Goal: Task Accomplishment & Management: Use online tool/utility

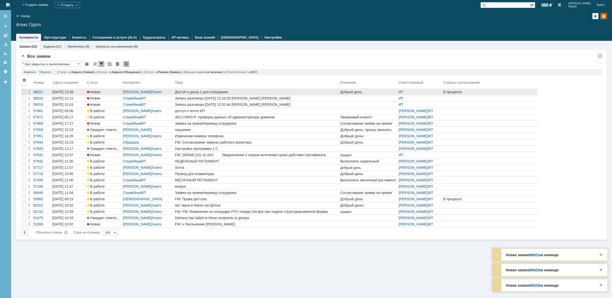
click at [261, 92] on div "Доступ к диску z для сотрудника" at bounding box center [256, 92] width 163 height 4
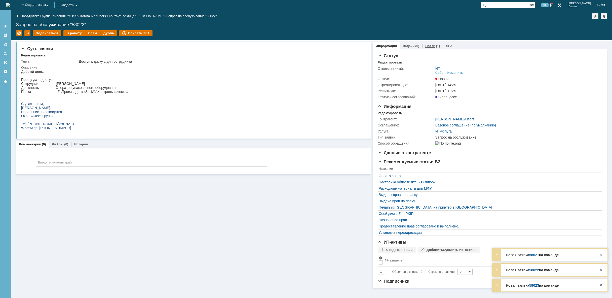
click at [429, 47] on link "Связи" at bounding box center [430, 46] width 10 height 4
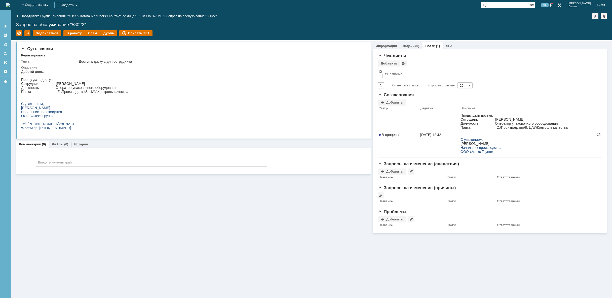
click at [84, 145] on link "История" at bounding box center [81, 144] width 14 height 4
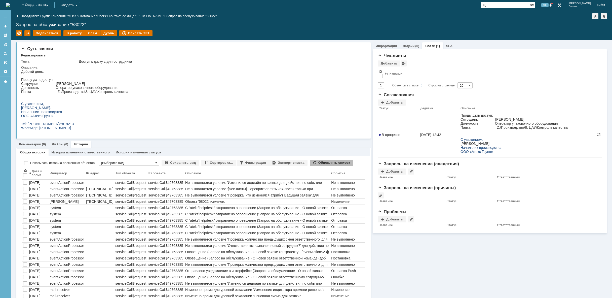
click at [10, 3] on img at bounding box center [8, 5] width 4 height 4
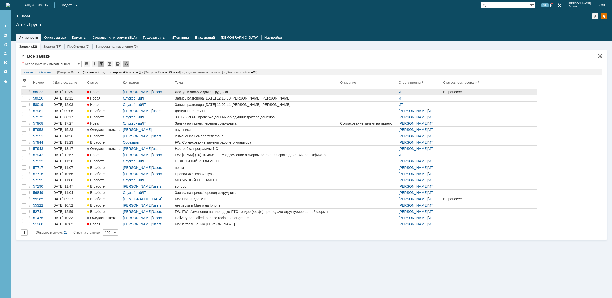
click at [256, 91] on div "Доступ к диску z для сотрудника" at bounding box center [256, 92] width 163 height 4
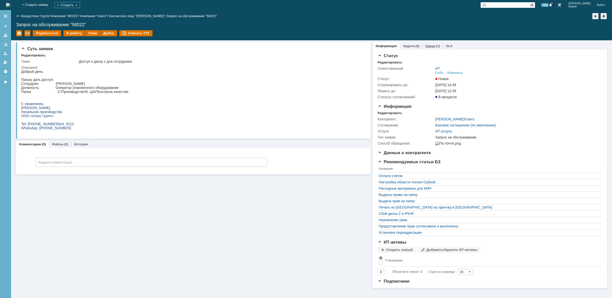
click at [433, 47] on link "Связи" at bounding box center [430, 46] width 10 height 4
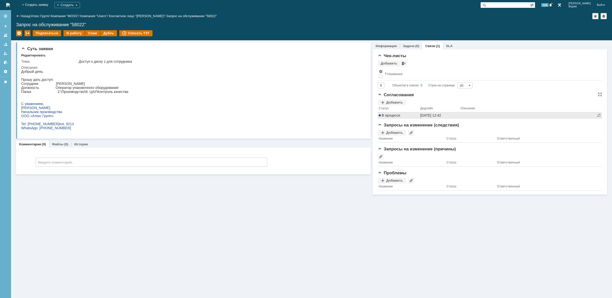
click at [419, 116] on td "[DATE] 12:42" at bounding box center [439, 115] width 40 height 6
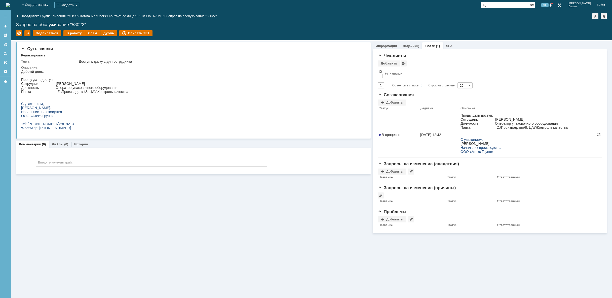
click at [10, 4] on img at bounding box center [8, 5] width 4 height 4
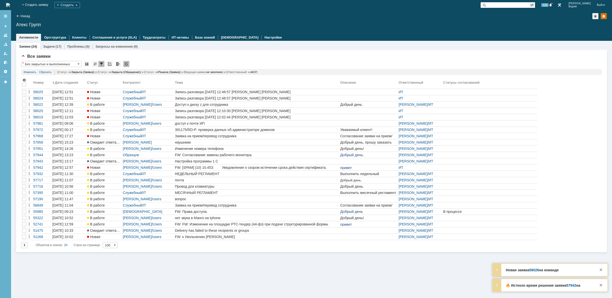
click at [10, 4] on img at bounding box center [8, 5] width 4 height 4
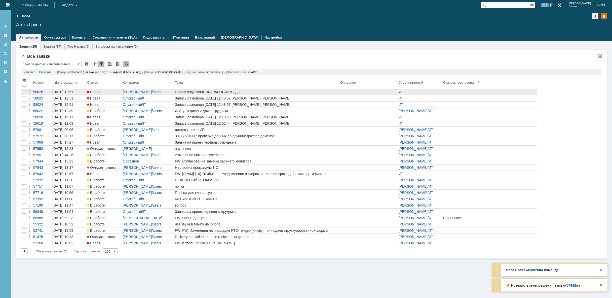
click at [253, 90] on div "Прошу подключить КА РАБОСИЗ к ЭДО" at bounding box center [256, 92] width 163 height 4
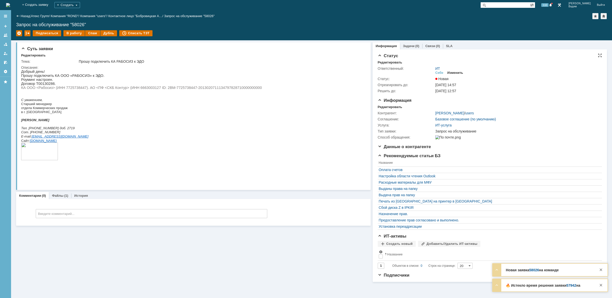
click at [460, 72] on div "Изменить" at bounding box center [455, 73] width 16 height 4
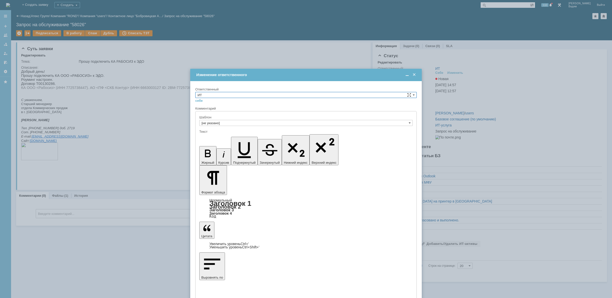
drag, startPoint x: 284, startPoint y: 95, endPoint x: 275, endPoint y: 96, distance: 9.6
click at [283, 95] on input "ИТ" at bounding box center [305, 95] width 221 height 6
click at [223, 134] on div "АСУ" at bounding box center [306, 137] width 221 height 6
type input "АСУ"
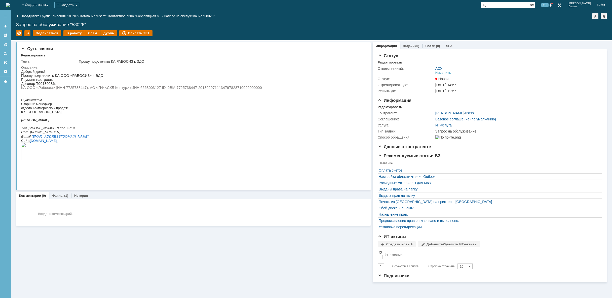
click at [10, 5] on img at bounding box center [8, 5] width 4 height 4
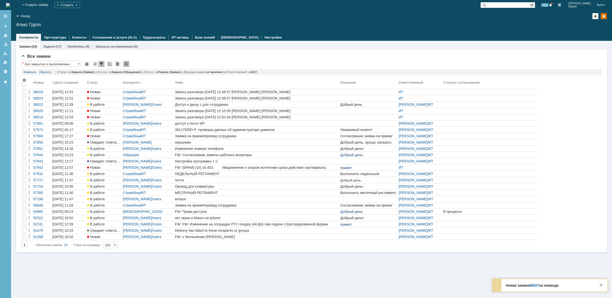
click at [10, 4] on img at bounding box center [8, 5] width 4 height 4
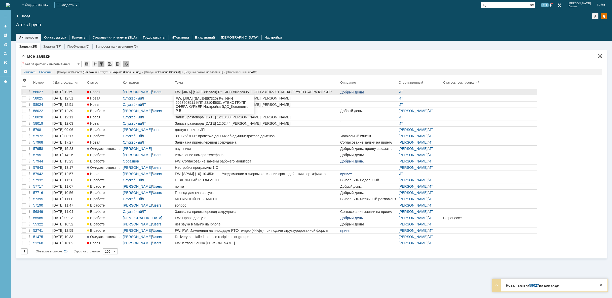
click at [340, 91] on link at bounding box center [368, 92] width 58 height 6
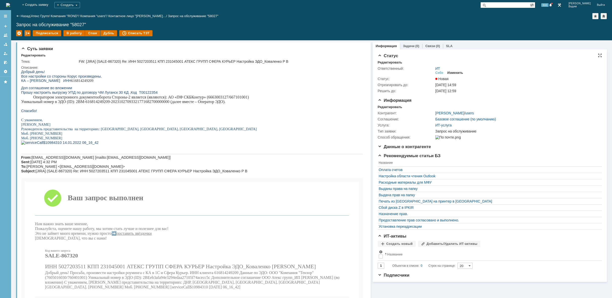
click at [454, 71] on div "Изменить" at bounding box center [455, 73] width 16 height 4
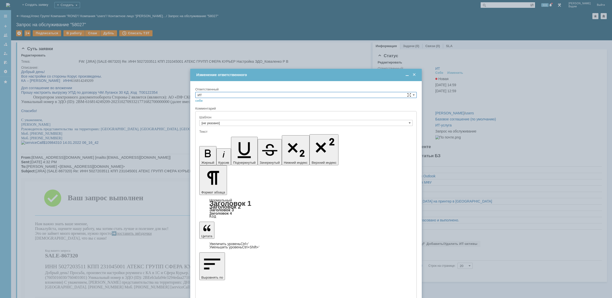
click at [324, 95] on input "ИТ" at bounding box center [305, 95] width 221 height 6
click at [258, 137] on span "АСУ" at bounding box center [306, 136] width 217 height 4
type input "АСУ"
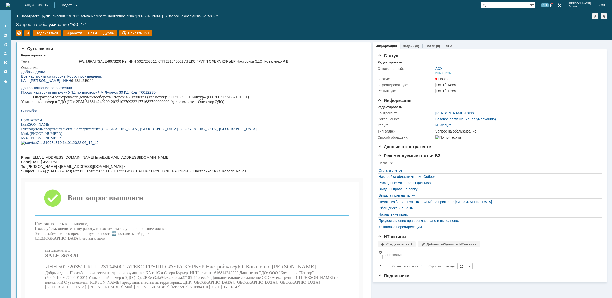
click at [10, 3] on img at bounding box center [8, 5] width 4 height 4
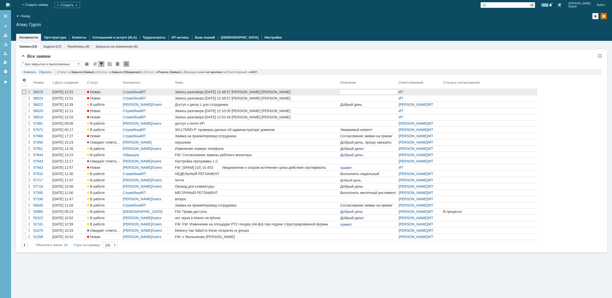
click at [23, 91] on div at bounding box center [24, 92] width 4 height 4
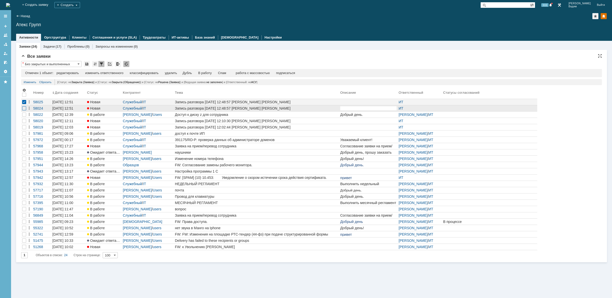
click at [23, 108] on div at bounding box center [24, 108] width 4 height 4
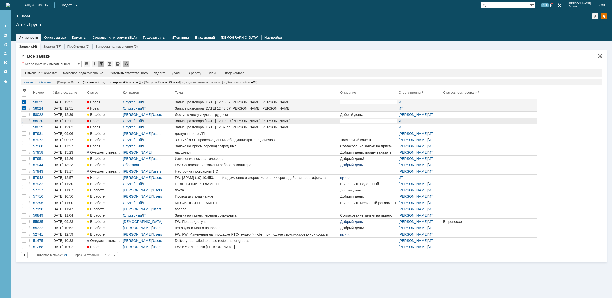
click at [24, 119] on div at bounding box center [24, 121] width 4 height 4
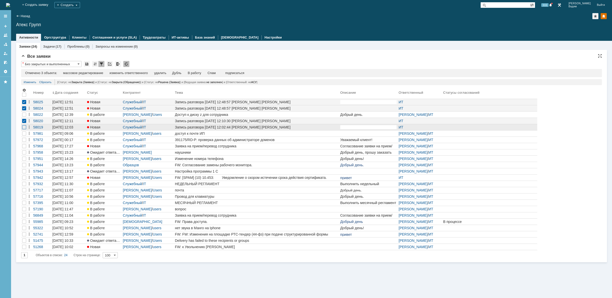
click at [24, 128] on div at bounding box center [24, 127] width 4 height 4
click at [164, 73] on div "удалить" at bounding box center [160, 73] width 12 height 4
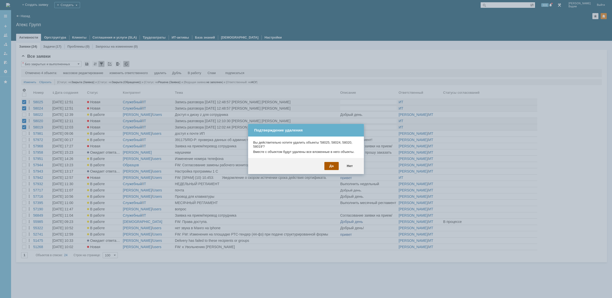
click at [333, 166] on div "Да" at bounding box center [331, 166] width 14 height 8
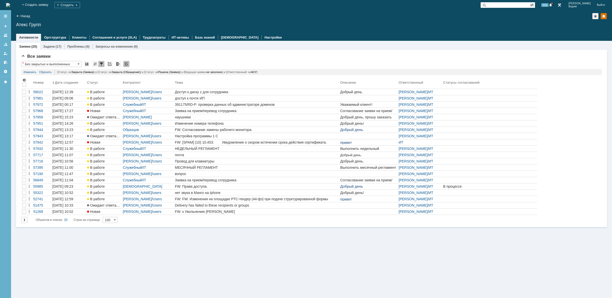
click at [10, 6] on img at bounding box center [8, 5] width 4 height 4
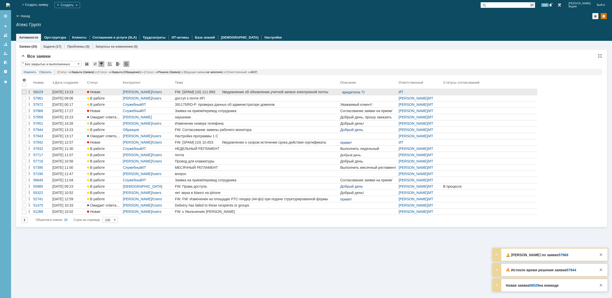
click at [253, 91] on div "FW: [SPAM] (10) 111.993: Уведомление об обновлении учетной записи электронной п…" at bounding box center [256, 92] width 163 height 4
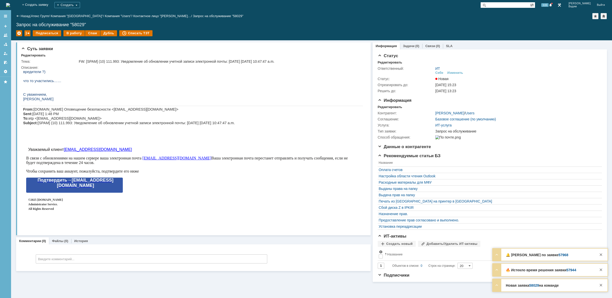
click at [10, 6] on img at bounding box center [8, 5] width 4 height 4
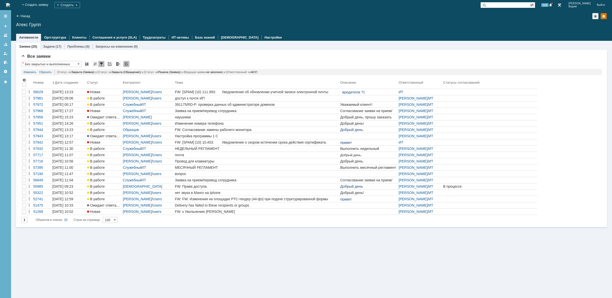
click at [10, 3] on img at bounding box center [8, 5] width 4 height 4
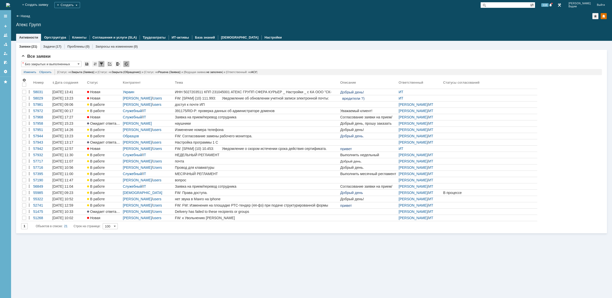
click at [141, 263] on div "Заявки (21) Задачи (17) Проблемы (0) Запросы на изменение (0) Все заявки * Без …" at bounding box center [311, 169] width 601 height 257
click at [10, 5] on img at bounding box center [8, 5] width 4 height 4
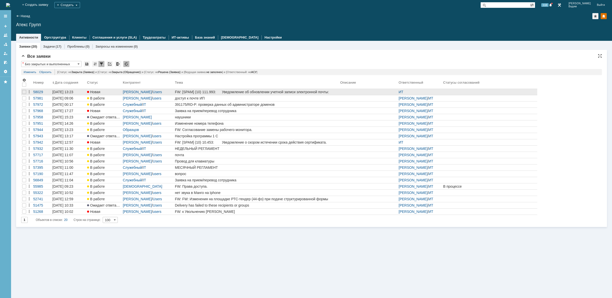
click at [278, 93] on div "FW: [SPAM] (10) 111.993: Уведомление об обновлении учетной записи электронной п…" at bounding box center [256, 92] width 163 height 4
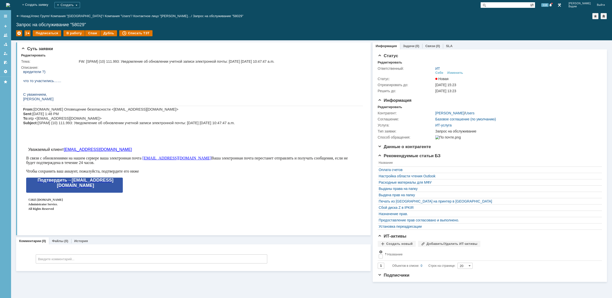
click at [10, 3] on img at bounding box center [8, 5] width 4 height 4
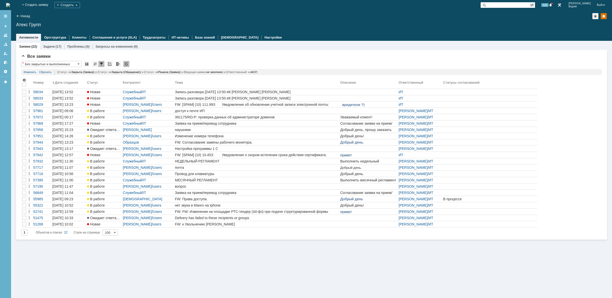
click at [10, 5] on img at bounding box center [8, 5] width 4 height 4
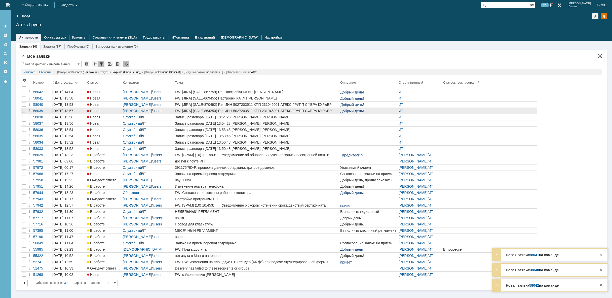
click at [22, 110] on div at bounding box center [24, 111] width 4 height 4
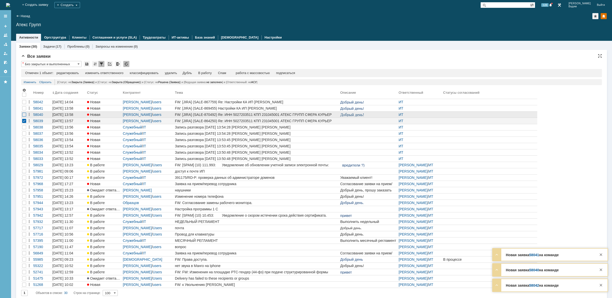
click at [23, 114] on div at bounding box center [24, 114] width 4 height 4
click at [24, 109] on div at bounding box center [24, 108] width 4 height 4
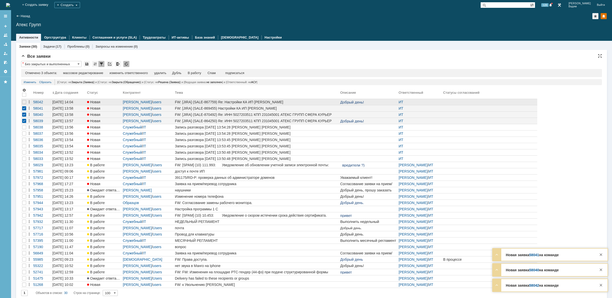
click at [24, 105] on div at bounding box center [24, 102] width 6 height 6
click at [120, 74] on div "изменить ответственного" at bounding box center [128, 73] width 38 height 4
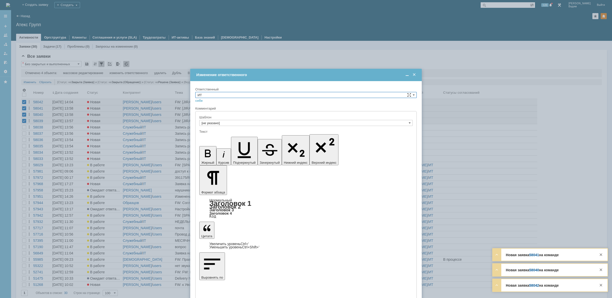
click at [376, 93] on input "ИТ" at bounding box center [305, 95] width 221 height 6
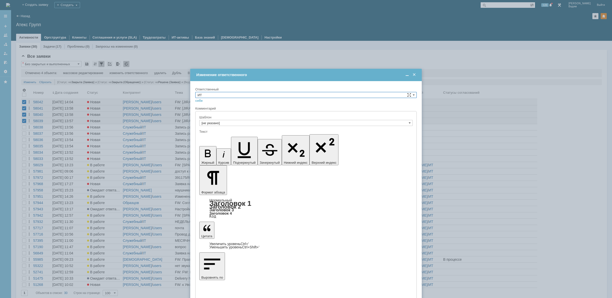
click at [204, 108] on span "АСУ" at bounding box center [306, 107] width 217 height 4
type input "АСУ"
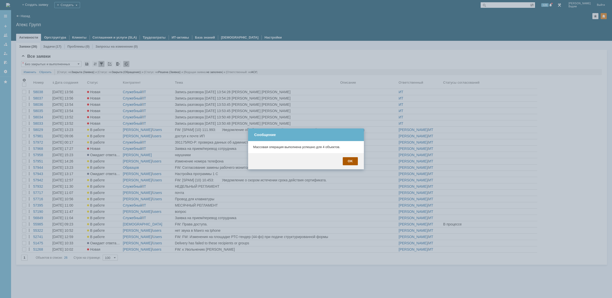
drag, startPoint x: 350, startPoint y: 161, endPoint x: 7, endPoint y: 2, distance: 377.9
click at [350, 161] on div "OK" at bounding box center [350, 161] width 15 height 8
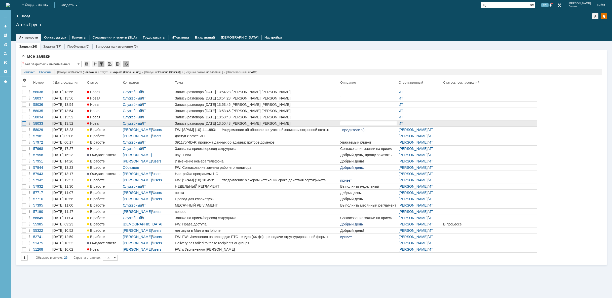
click at [25, 123] on div at bounding box center [24, 123] width 4 height 4
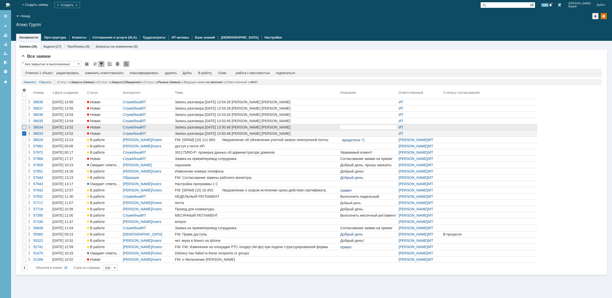
click at [24, 126] on div at bounding box center [24, 127] width 4 height 4
drag, startPoint x: 23, startPoint y: 121, endPoint x: 22, endPoint y: 116, distance: 4.8
click at [23, 120] on div at bounding box center [24, 121] width 4 height 4
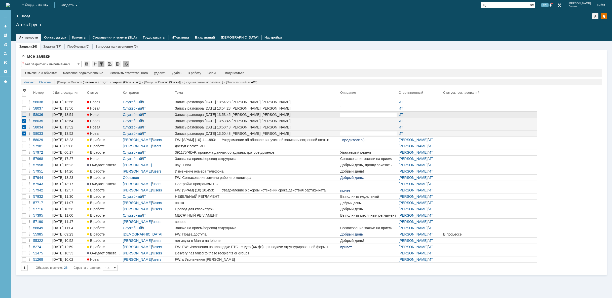
click at [22, 115] on div at bounding box center [24, 114] width 4 height 4
click at [25, 108] on div at bounding box center [24, 108] width 4 height 4
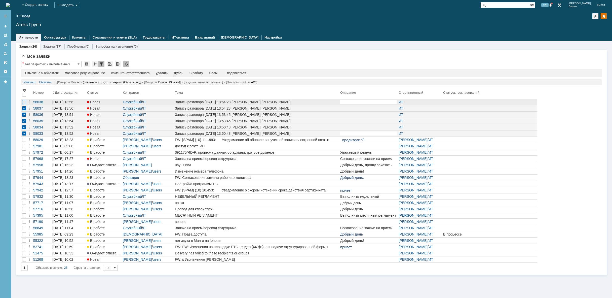
click at [24, 102] on div at bounding box center [24, 102] width 4 height 4
click at [165, 72] on div "удалить" at bounding box center [162, 73] width 12 height 4
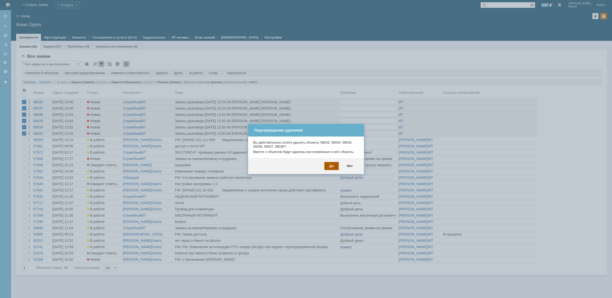
click at [330, 167] on div "Да" at bounding box center [331, 166] width 14 height 8
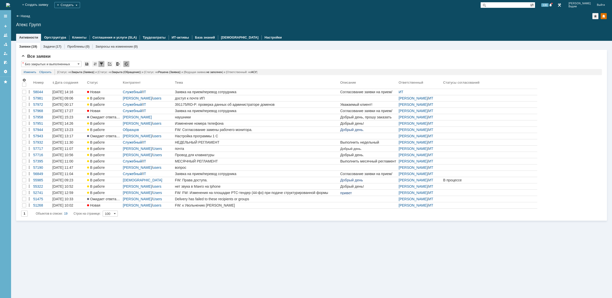
click at [163, 261] on div "Заявки (19) Задачи (17) Проблемы (0) Запросы на изменение (0) Все заявки * Без …" at bounding box center [311, 169] width 601 height 257
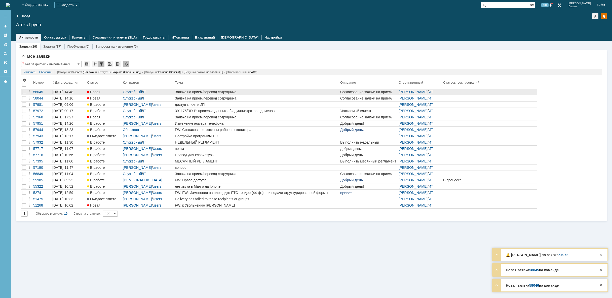
click at [211, 93] on div "Заявка на прием/перевод сотрудника" at bounding box center [256, 92] width 163 height 4
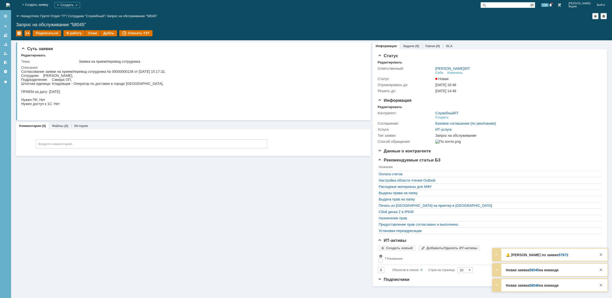
click at [10, 6] on img at bounding box center [8, 5] width 4 height 4
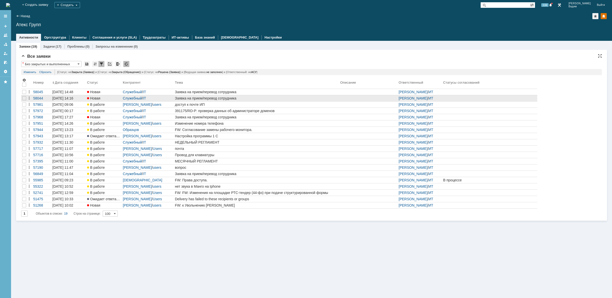
click at [213, 98] on div "Заявка на прием/перевод сотрудника" at bounding box center [256, 98] width 163 height 4
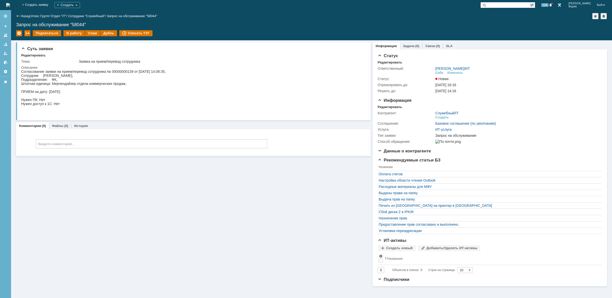
click at [10, 4] on img at bounding box center [8, 5] width 4 height 4
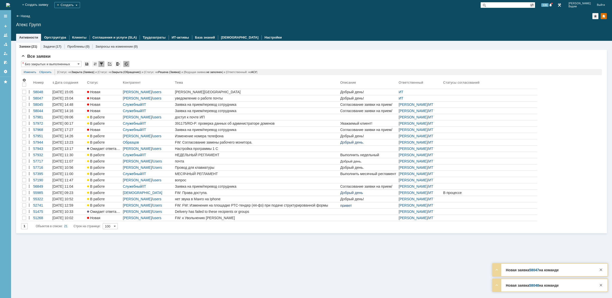
click at [10, 6] on img at bounding box center [8, 5] width 4 height 4
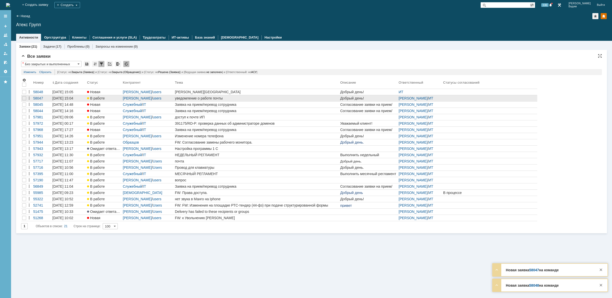
click at [231, 99] on div "уведомление о работе почты" at bounding box center [256, 98] width 163 height 4
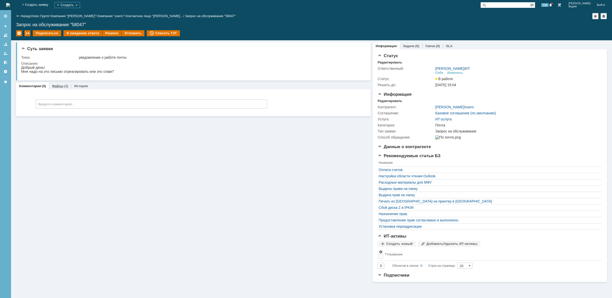
click at [58, 85] on link "Файлы" at bounding box center [58, 86] width 12 height 4
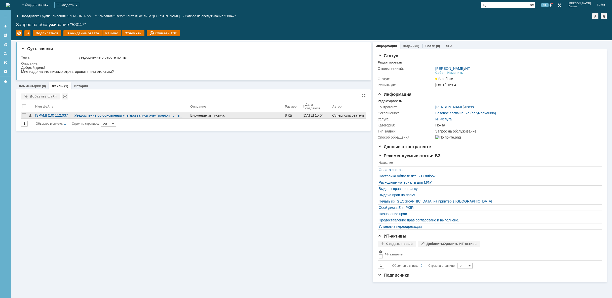
click at [108, 114] on div "[SPAM] (10) 112.037_ Уведомление об обновлении учетной записи электронной почты…" at bounding box center [111, 115] width 153 height 4
click at [10, 6] on img at bounding box center [8, 5] width 4 height 4
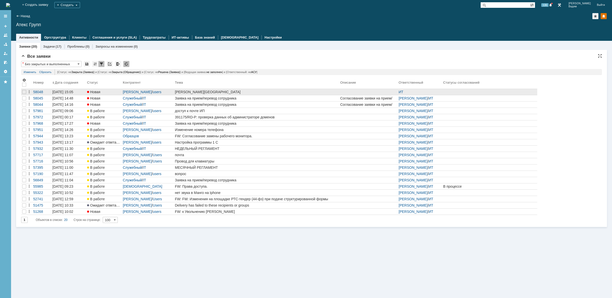
click at [229, 93] on div "Евстифеев Саратов" at bounding box center [256, 92] width 163 height 4
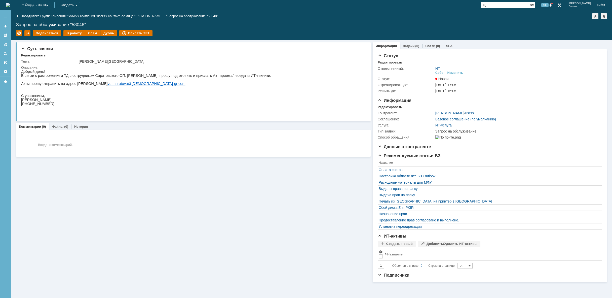
click at [266, 280] on div "Суть заявки Редактировать Тема: Евстифеев Саратов Описание: Комментарии (0) Фай…" at bounding box center [193, 160] width 355 height 241
